Goal: Information Seeking & Learning: Learn about a topic

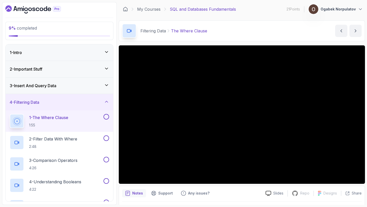
scroll to position [25, 0]
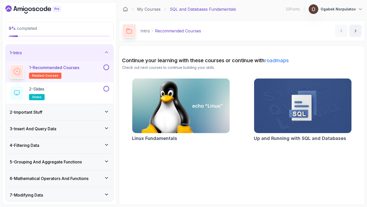
click at [83, 111] on div "2 - Important Stuff" at bounding box center [59, 112] width 99 height 6
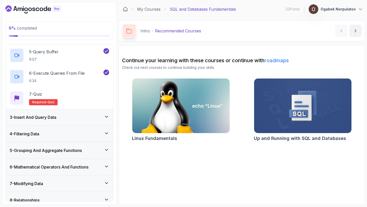
click at [84, 114] on div "3 - Insert And Query Data" at bounding box center [60, 117] width 108 height 16
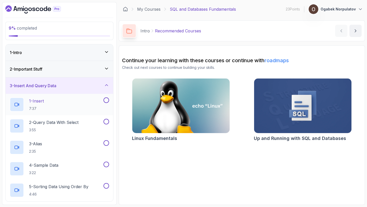
click at [93, 94] on div "1 - Insert 7:37" at bounding box center [60, 104] width 108 height 21
click at [93, 99] on div "1 - Insert 7:37" at bounding box center [56, 104] width 93 height 14
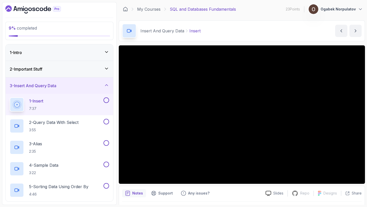
click at [10, 97] on button "1 - Insert 7:37" at bounding box center [59, 104] width 99 height 14
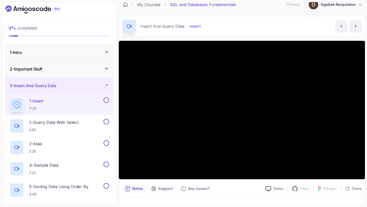
scroll to position [7, 0]
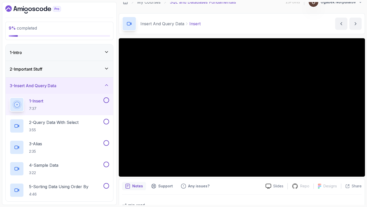
click at [74, 66] on div "2 - Important Stuff" at bounding box center [60, 69] width 108 height 16
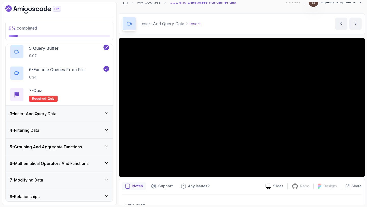
scroll to position [118, 0]
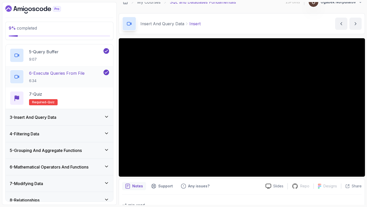
click at [76, 74] on p "6 - Execute Queries From File" at bounding box center [57, 73] width 56 height 6
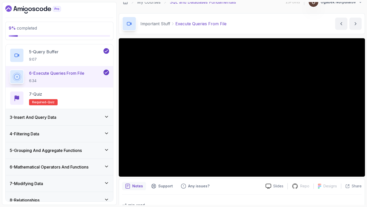
click at [36, 113] on div "3 - Insert And Query Data" at bounding box center [60, 117] width 108 height 16
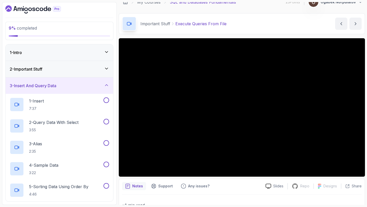
click at [67, 46] on div "1 - Intro" at bounding box center [60, 52] width 108 height 16
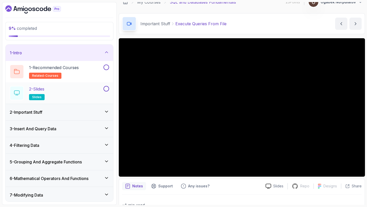
click at [75, 89] on div "2 - Slides slides" at bounding box center [56, 93] width 93 height 14
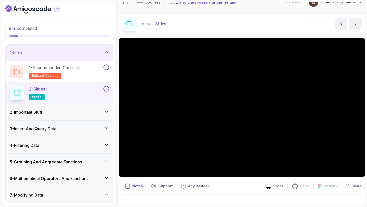
click at [69, 116] on div "2 - Important Stuff" at bounding box center [60, 112] width 108 height 16
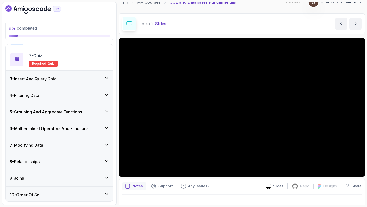
click at [84, 71] on div "3 - Insert And Query Data" at bounding box center [60, 79] width 108 height 16
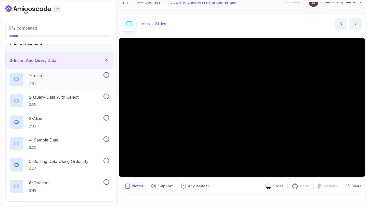
click at [83, 82] on div "1 - Insert 7:37" at bounding box center [56, 79] width 93 height 14
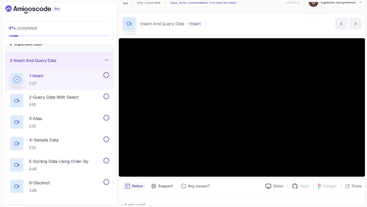
click at [10, 72] on button "1 - Insert 7:37" at bounding box center [59, 79] width 99 height 14
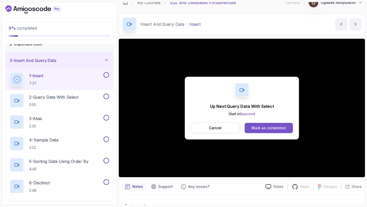
click at [260, 123] on button "Mark as completed" at bounding box center [269, 128] width 48 height 10
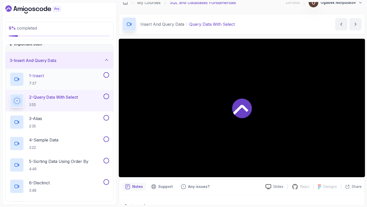
click at [107, 75] on button at bounding box center [106, 75] width 6 height 6
click at [105, 75] on button at bounding box center [106, 75] width 6 height 6
click at [286, 64] on div at bounding box center [242, 108] width 246 height 138
click at [108, 76] on button at bounding box center [106, 75] width 6 height 6
click at [78, 98] on p "2 - Query Data With Select" at bounding box center [53, 97] width 49 height 6
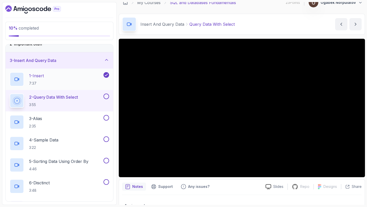
click at [72, 78] on div "1 - Insert 7:37" at bounding box center [56, 79] width 93 height 14
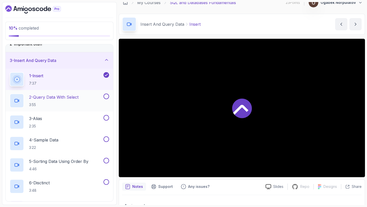
click at [70, 96] on p "2 - Query Data With Select" at bounding box center [53, 97] width 49 height 6
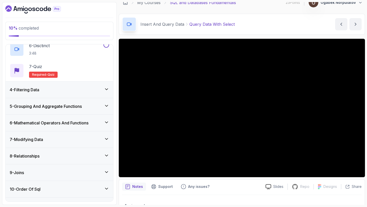
scroll to position [175, 0]
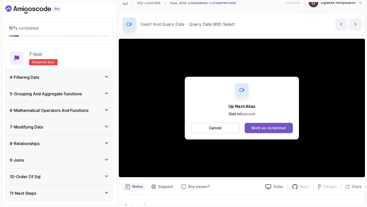
click at [261, 125] on div "Mark as completed" at bounding box center [269, 127] width 34 height 5
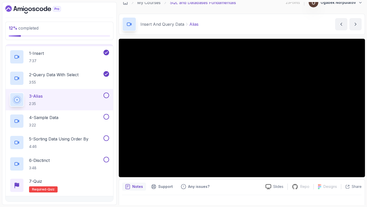
scroll to position [47, 0]
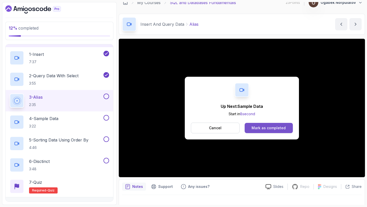
click at [269, 126] on div "Mark as completed" at bounding box center [269, 127] width 34 height 5
